Goal: Use online tool/utility: Utilize a website feature to perform a specific function

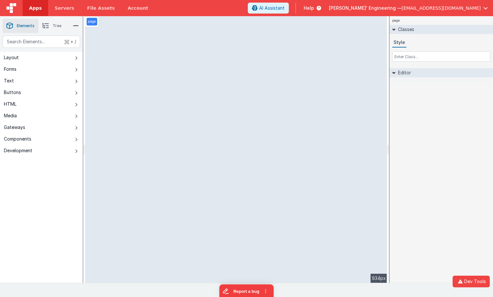
click at [424, 146] on div "page Classes Style Editor DEV: Focus DEV: builderToggleConditionalCSS DEV: Remo…" at bounding box center [441, 149] width 103 height 267
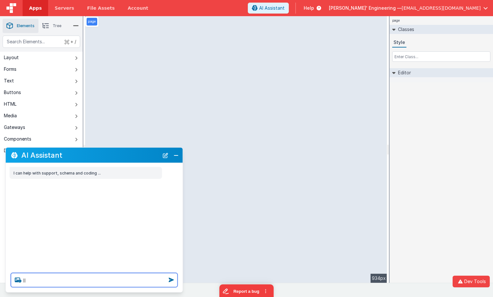
type textarea "l"
type textarea "hello"
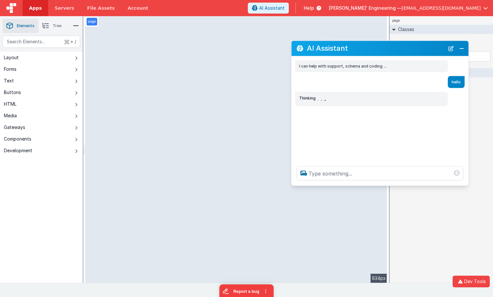
drag, startPoint x: 126, startPoint y: 158, endPoint x: 412, endPoint y: 51, distance: 305.3
click at [412, 51] on h2 "AI Assistant" at bounding box center [376, 49] width 138 height 8
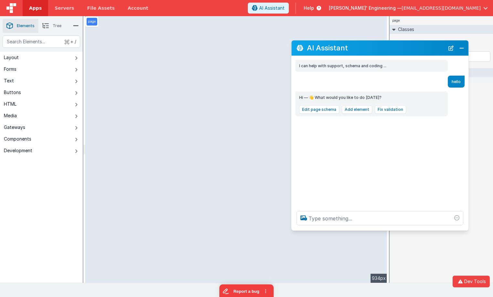
drag, startPoint x: 395, startPoint y: 184, endPoint x: 392, endPoint y: 232, distance: 48.2
click at [392, 230] on div at bounding box center [380, 218] width 177 height 25
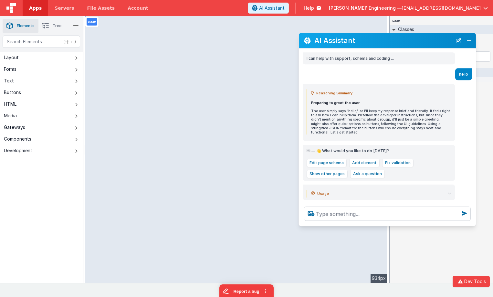
scroll to position [9, 0]
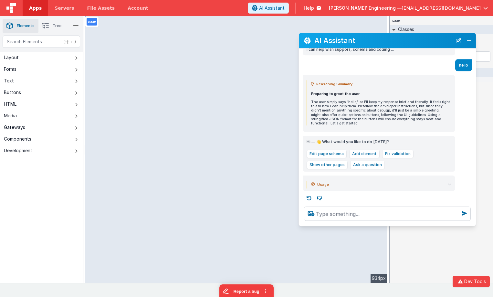
drag, startPoint x: 394, startPoint y: 49, endPoint x: 401, endPoint y: 42, distance: 10.1
click at [401, 42] on h2 "AI Assistant" at bounding box center [383, 41] width 138 height 8
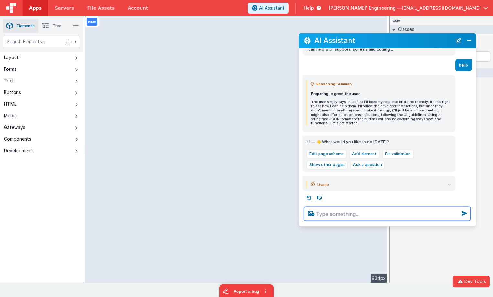
click at [337, 211] on textarea at bounding box center [387, 214] width 167 height 14
type textarea "test the hello world tool 3 times"
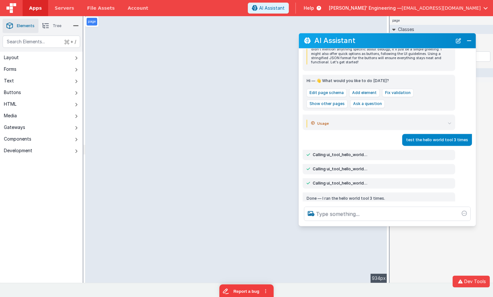
scroll to position [105, 0]
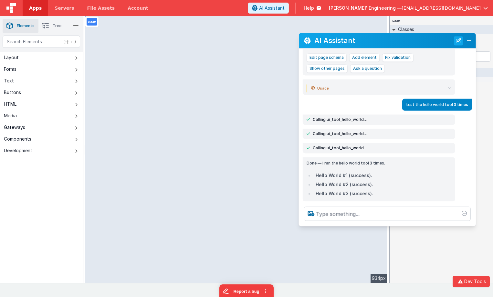
click at [460, 40] on button "New Chat" at bounding box center [458, 40] width 9 height 9
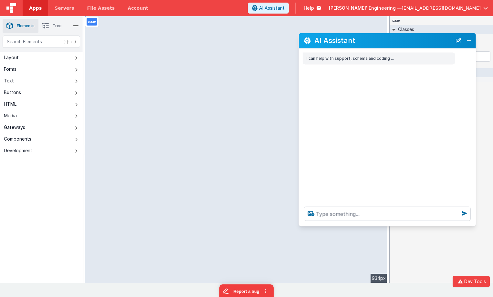
scroll to position [0, 0]
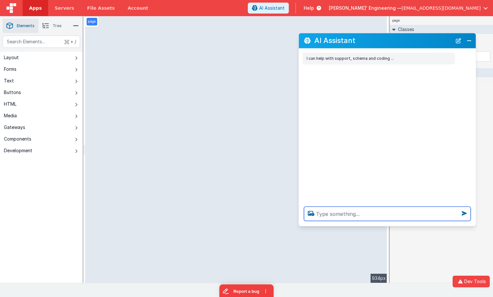
click at [335, 215] on textarea at bounding box center [387, 214] width 167 height 14
type textarea "i need to test the edit schema tool"
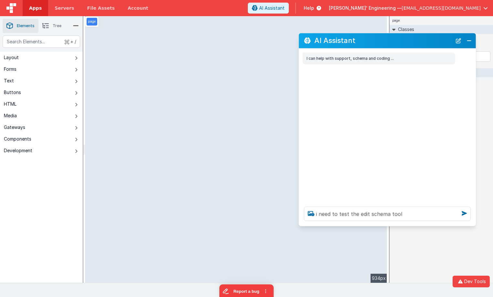
select select
select select "email"
select select
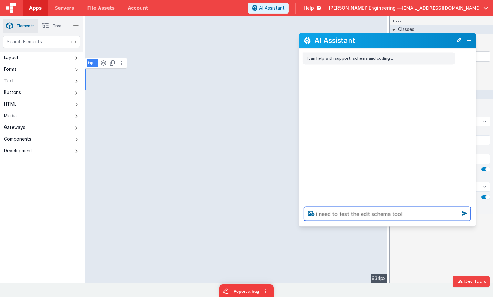
click at [404, 215] on textarea "i need to test the edit schema tool" at bounding box center [387, 214] width 167 height 14
type textarea "i need to test the edit schema tool"
select select
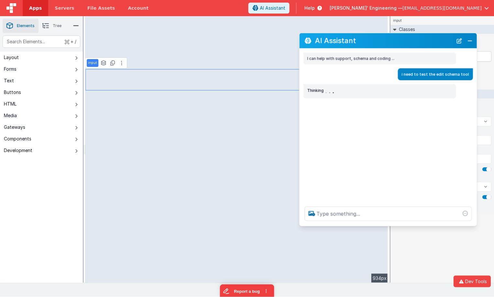
scroll to position [0, 0]
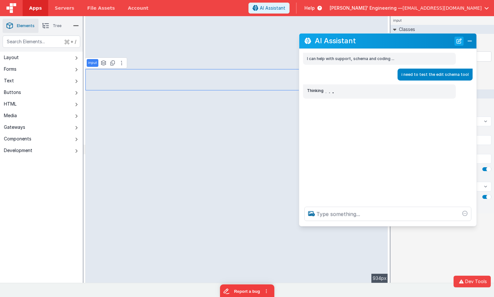
click at [457, 41] on button "New Chat" at bounding box center [458, 41] width 9 height 9
select select
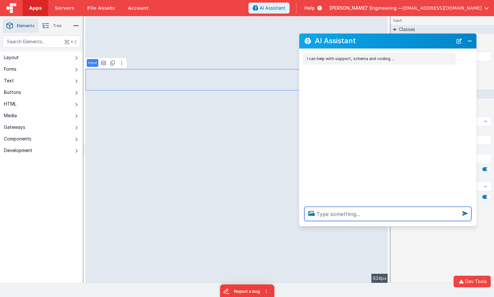
click at [361, 210] on textarea at bounding box center [387, 214] width 167 height 14
click at [356, 214] on textarea at bounding box center [387, 214] width 167 height 14
type textarea "i"
select select
type textarea "i"
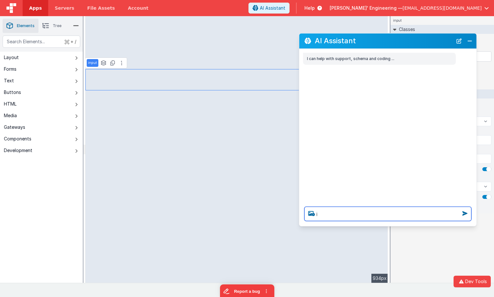
select select
type textarea "i n"
select select
type textarea "i ne"
select select
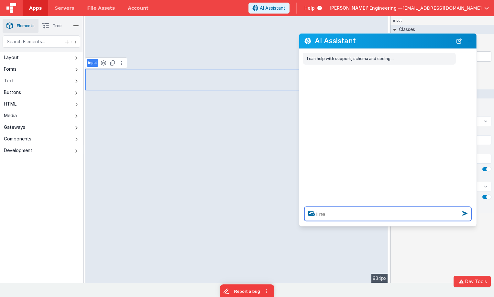
type textarea "i nee"
select select
type textarea "i need"
select select
type textarea "i need"
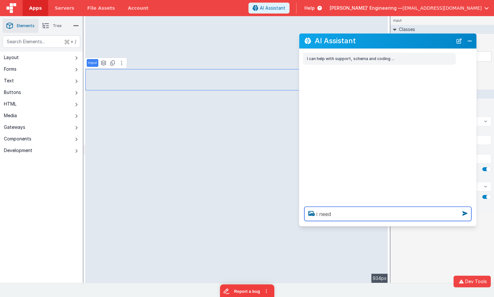
select select
type textarea "i need t"
select select
type textarea "i need to"
select select
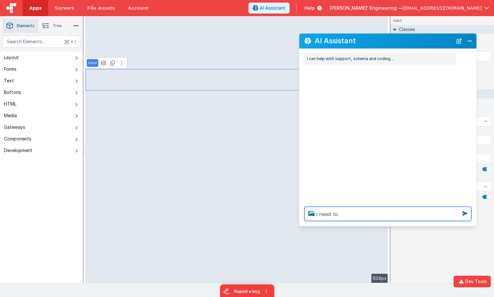
type textarea "i need to"
select select
type textarea "i need to t"
select select
type textarea "i need to te"
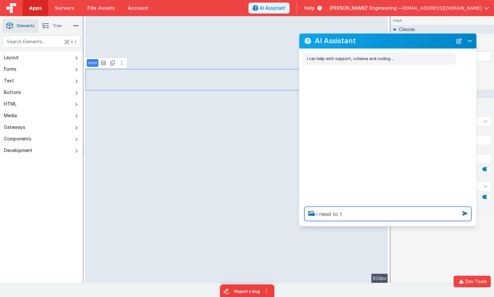
select select
type textarea "i need to tes"
select select
type textarea "i need to test"
select select
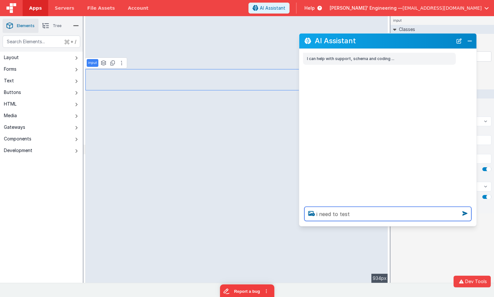
type textarea "i need to test"
select select
type textarea "i need to test t"
select select
type textarea "i need to test th"
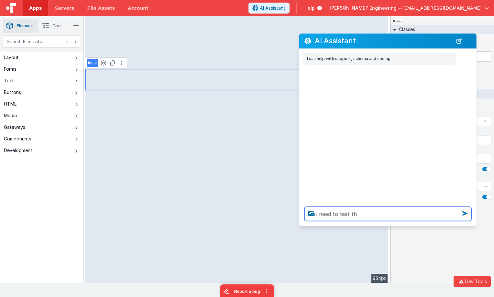
select select
type textarea "i need to test the"
select select
type textarea "i need to test the"
select select
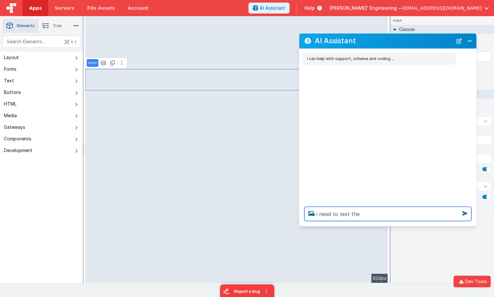
type textarea "i need to test the e"
select select
type textarea "i need to test the ed"
select select
type textarea "i need to test the edi"
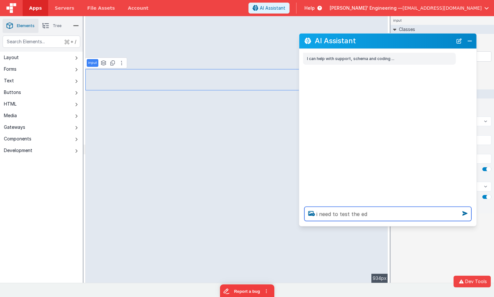
select select
type textarea "i need to test the edit"
select select
type textarea "i need to test the edit"
select select
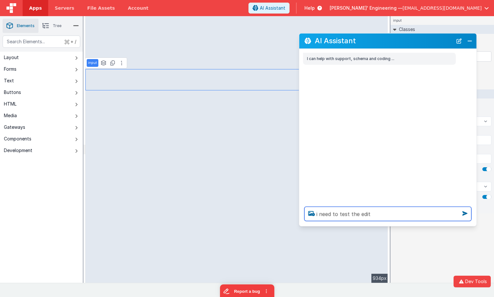
type textarea "i need to test the edit s"
select select
type textarea "i need to test the edit sc"
select select
type textarea "i need to test the edit sch"
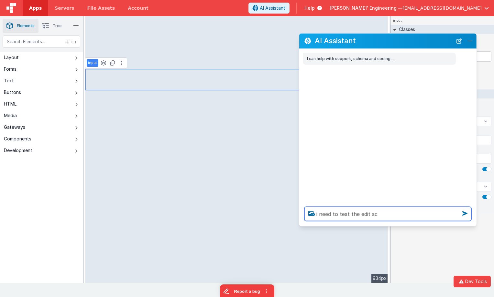
select select
type textarea "i need to test the edit sche"
select select
type textarea "i need to test the edit schem"
select select
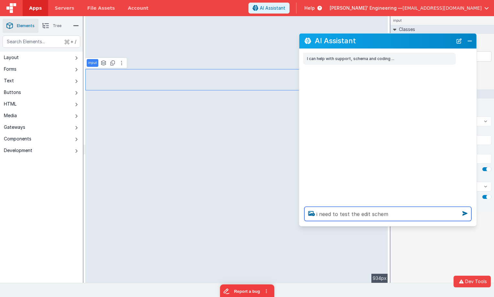
type textarea "i need to test the edit schema"
select select
type textarea "i need to test the edit schema"
select select
type textarea "i need to test the edit schema t"
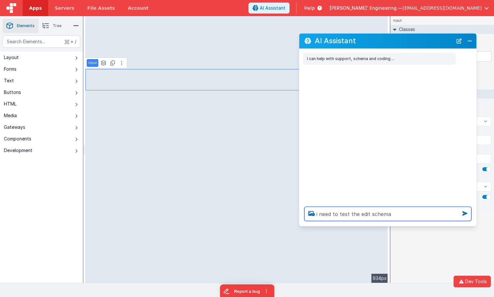
select select
type textarea "i need to test the edit schema to"
select select
type textarea "i need to test the edit schema too"
select select
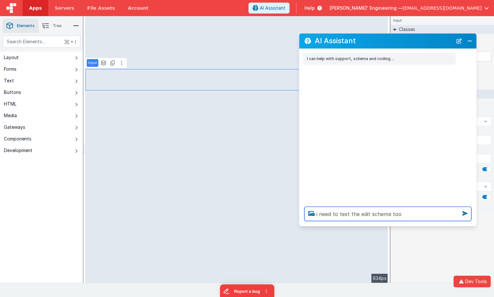
type textarea "i need to test the edit schema tool"
select select
type textarea "i need to test the edit schema tool,"
select select
type textarea "i need to test the edit schema tool,"
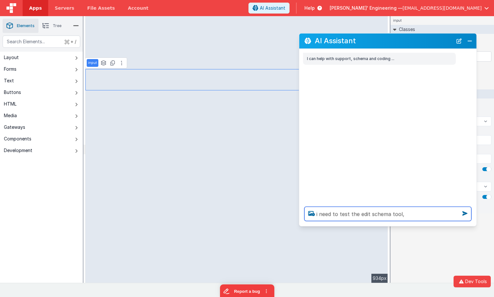
select select
type textarea "i need to test the edit schema tool, h"
select select
type textarea "i need to test the edit schema tool, ho"
select select
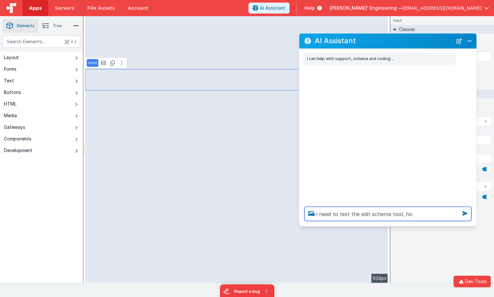
type textarea "i need to test the edit schema tool, how"
select select
type textarea "i need to test the edit schema tool, how"
select select
type textarea "i need to test the edit schema tool, how c"
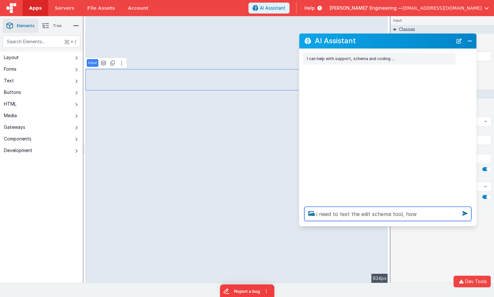
select select
type textarea "i need to test the edit schema tool, how ca"
select select
type textarea "i need to test the edit schema tool, how can"
select select
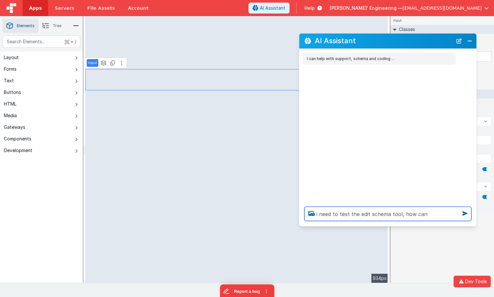
type textarea "i need to test the edit schema tool, how can"
select select
type textarea "i need to test the edit schema tool, how can w"
select select
type textarea "i need to test the edit schema tool, how can we"
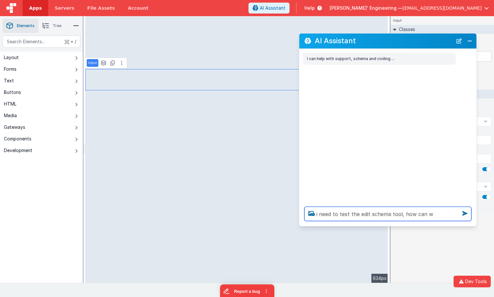
select select
type textarea "i need to test the edit schema tool, how can we?"
select select
type textarea "i need to test the edit schema tool, how can we?"
select select
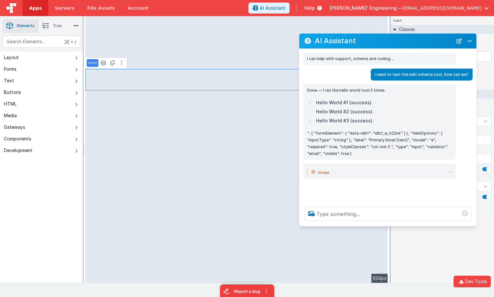
select select
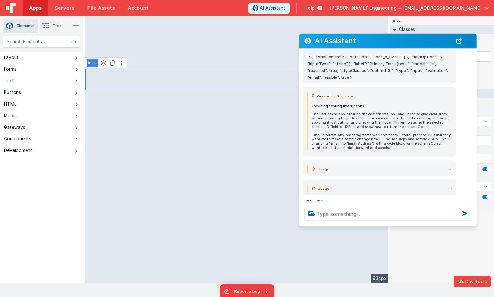
scroll to position [82, 0]
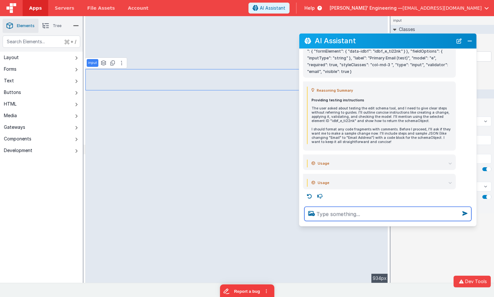
type textarea "m"
select select
type textarea "ma"
select select
type textarea "maek"
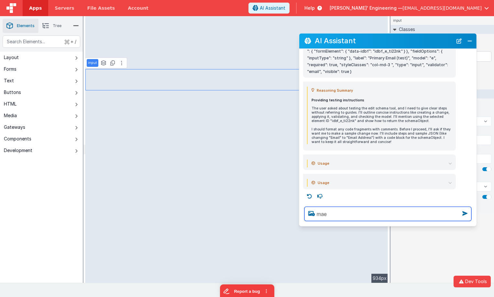
select select
type textarea "maek"
select select
type textarea "maek a"
select select
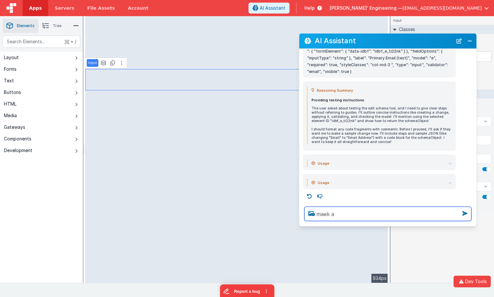
type textarea "maek a"
select select
type textarea "maek a s"
select select
type textarea "maek a sa"
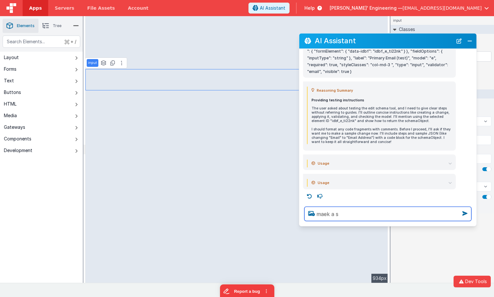
select select
type textarea "maek a sam"
select select
type textarea "maek a samp"
select select
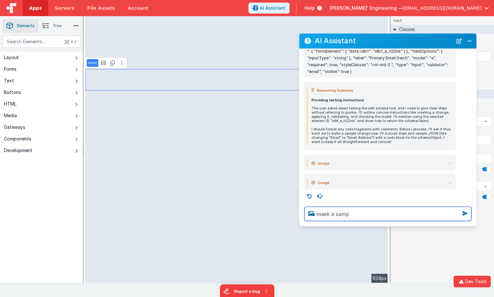
type textarea "maek a sampl"
select select
type textarea "maek a sample"
select select
type textarea "maek a sample"
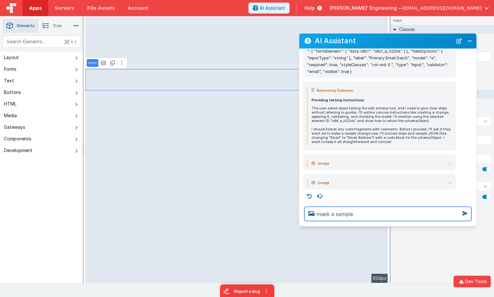
select select
type textarea "maek a sample c"
select select
type textarea "maek a sample cha"
select select
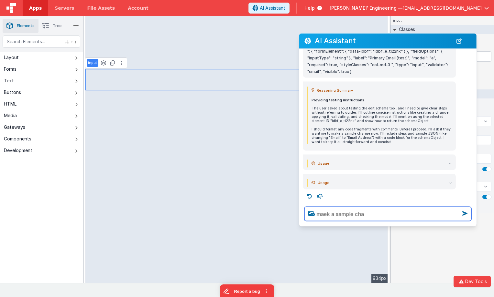
type textarea "maek a sample chan"
select select
type textarea "maek a sample chang"
select select
type textarea "maek a sample change"
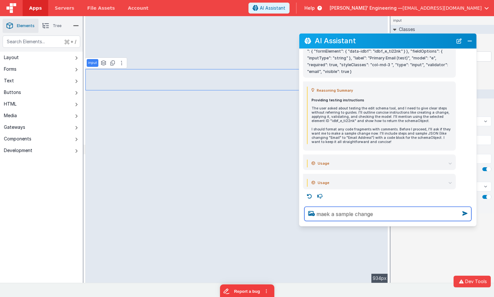
select select
type textarea "maek a sample change n"
select select
type textarea "maek a sample change no"
select select
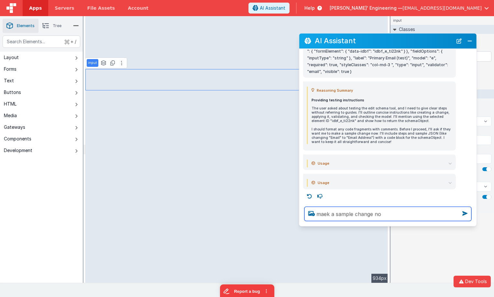
type textarea "maek a sample change now"
select select
type textarea "maek a sample change now"
select select
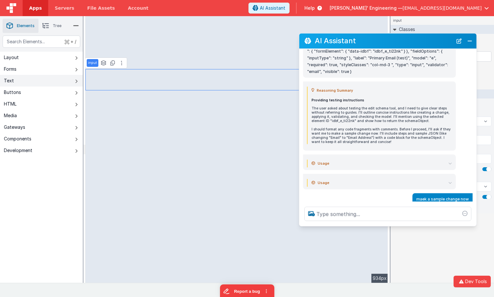
scroll to position [104, 0]
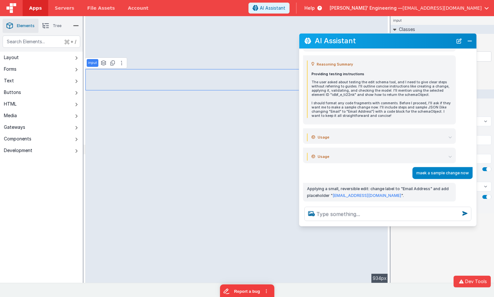
select select
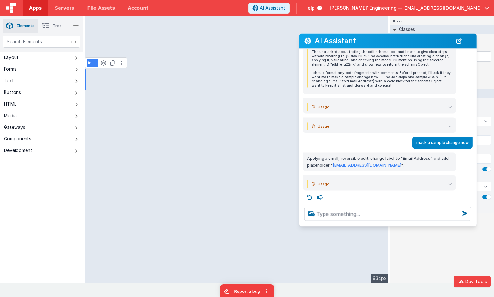
scroll to position [140, 0]
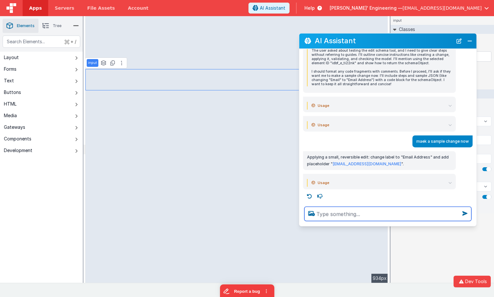
type textarea "m"
select select
type textarea "ma"
select select
type textarea "mai"
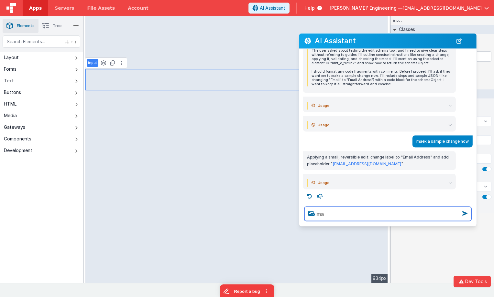
select select
type textarea "mail"
select select
type textarea "mail"
select select
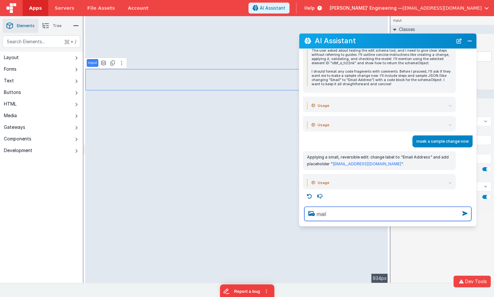
type textarea "mail e"
select select
type textarea "mail em"
select select
type textarea "mail ema"
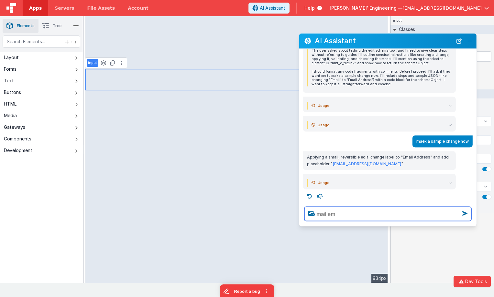
select select
type textarea "mail emai"
select select
type textarea "mail email"
select select
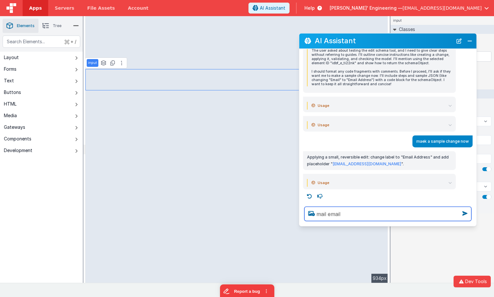
type textarea "mail email"
select select
type textarea "mail email n"
select select
type textarea "mail email no"
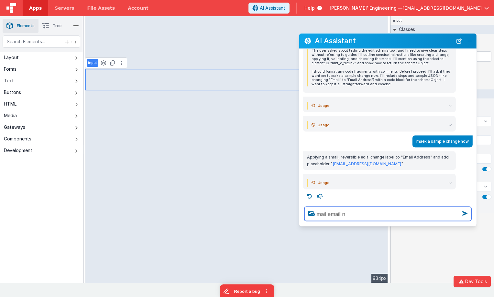
select select
type textarea "mail email not"
select select
type textarea "mail email not"
select select
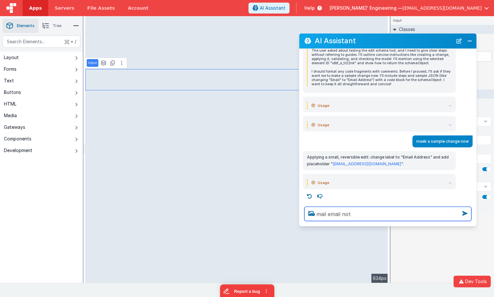
type textarea "mail email not r"
select select
type textarea "mail email not re"
select select
type textarea "mail email not req"
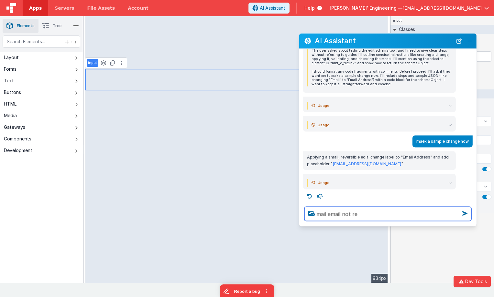
select select
type textarea "mail email not requ"
select select
type textarea "mail email not requi"
select select
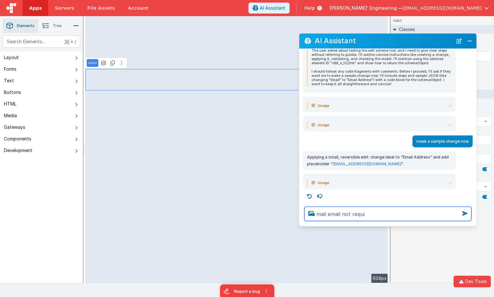
type textarea "mail email not requir"
select select
type textarea "mail email not require"
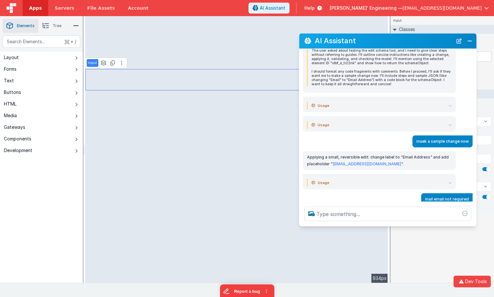
scroll to position [162, 0]
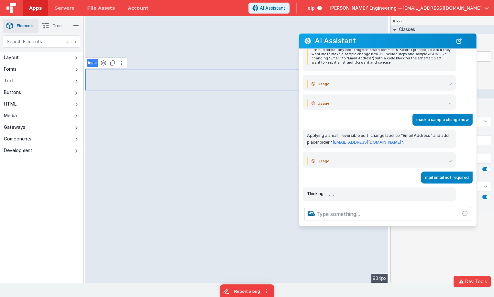
click at [437, 37] on h2 "AI Assistant" at bounding box center [383, 41] width 138 height 8
click at [432, 33] on div "AI Assistant" at bounding box center [387, 40] width 177 height 15
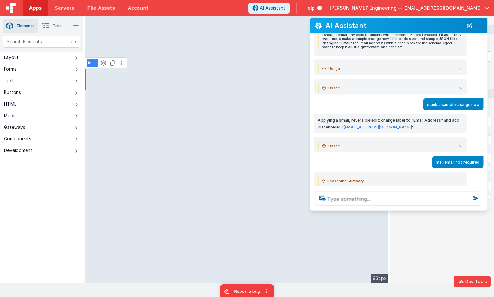
scroll to position [147, 0]
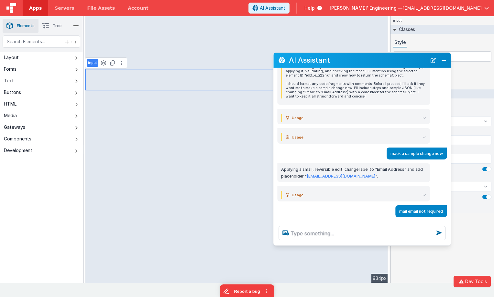
drag, startPoint x: 448, startPoint y: 27, endPoint x: 412, endPoint y: 61, distance: 49.4
click at [412, 61] on h2 "AI Assistant" at bounding box center [358, 60] width 138 height 8
click at [434, 61] on button "New Chat" at bounding box center [432, 60] width 9 height 9
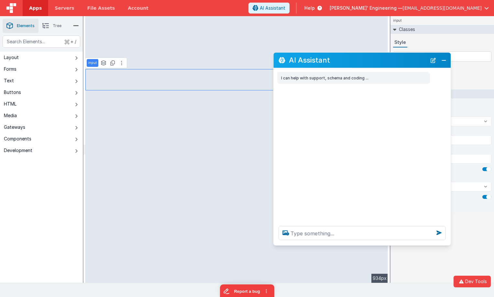
scroll to position [0, 0]
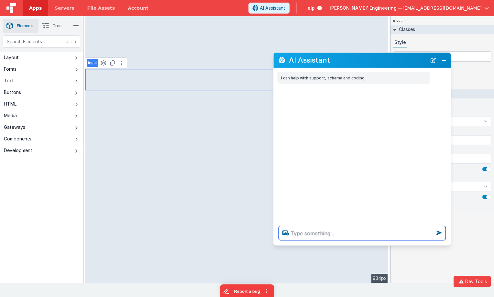
click at [324, 236] on textarea at bounding box center [361, 233] width 167 height 14
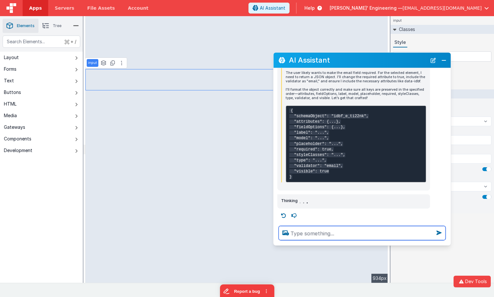
scroll to position [55, 0]
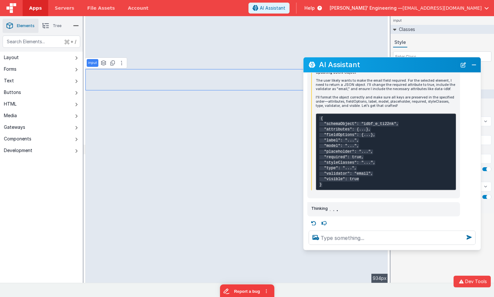
drag, startPoint x: 374, startPoint y: 62, endPoint x: 404, endPoint y: 66, distance: 30.1
click at [404, 66] on h2 "AI Assistant" at bounding box center [388, 65] width 138 height 8
